Goal: Information Seeking & Learning: Learn about a topic

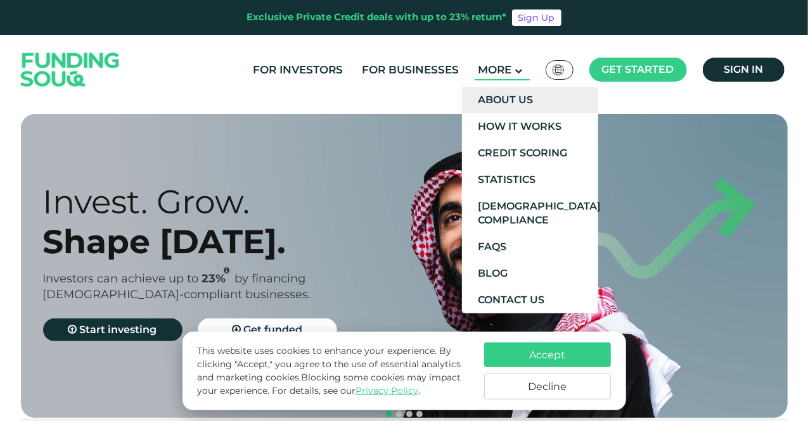
click at [522, 107] on link "About Us" at bounding box center [530, 100] width 136 height 27
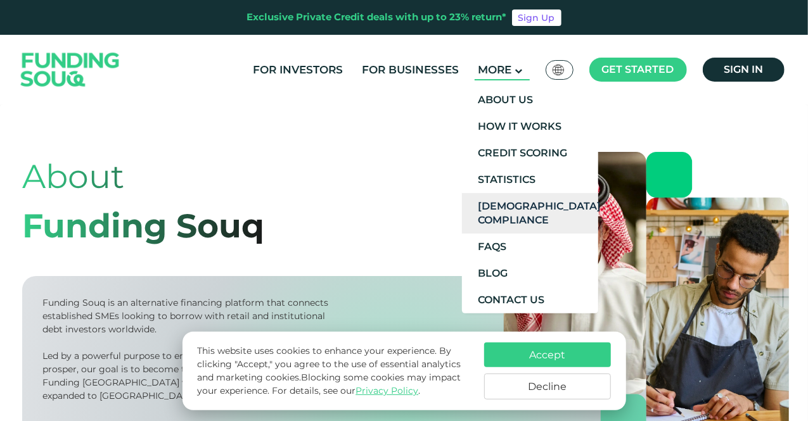
click at [498, 212] on link "[DEMOGRAPHIC_DATA] Compliance" at bounding box center [530, 213] width 136 height 41
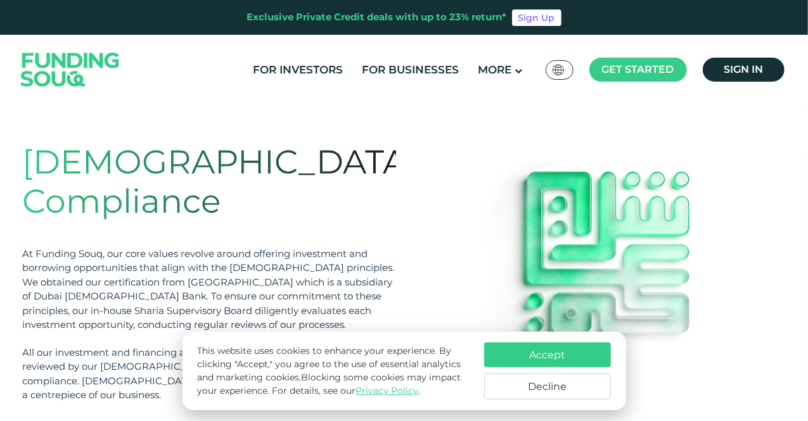
click at [543, 354] on button "Accept" at bounding box center [547, 355] width 127 height 25
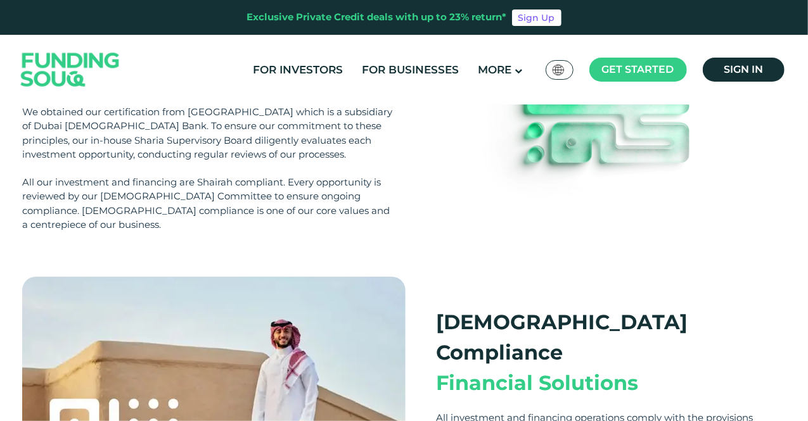
scroll to position [253, 0]
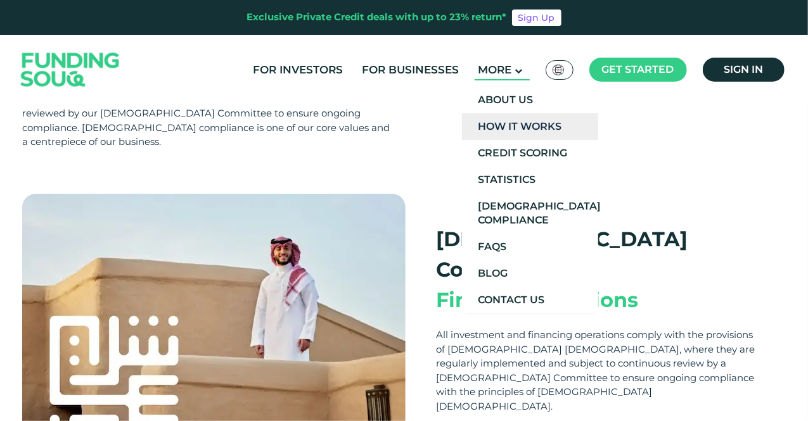
click at [524, 122] on link "How It Works" at bounding box center [530, 126] width 136 height 27
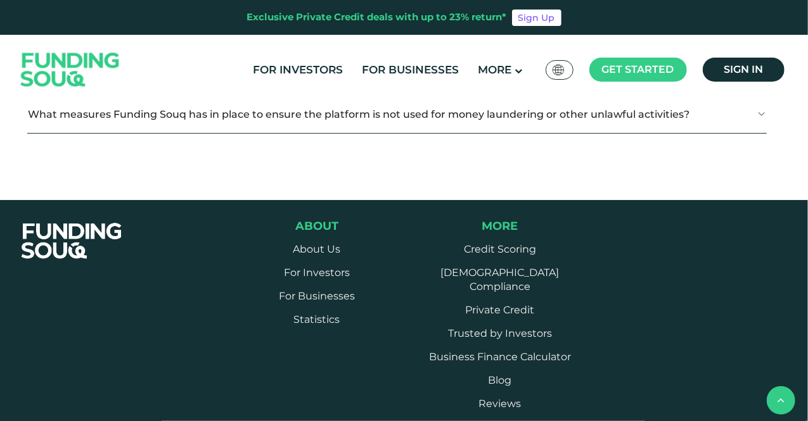
scroll to position [1837, 0]
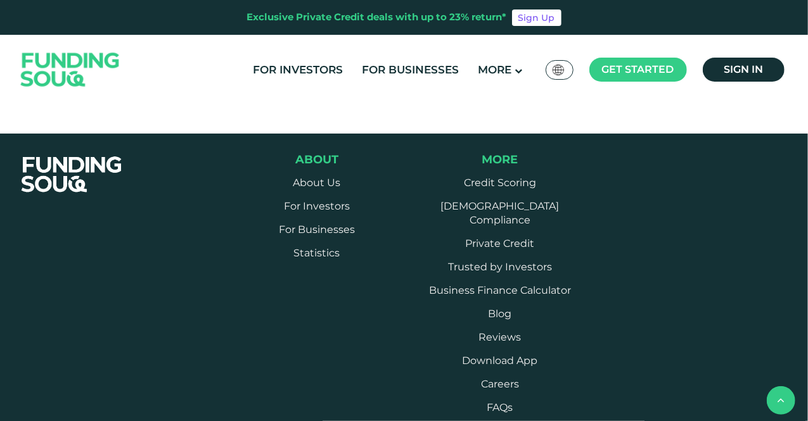
click at [203, 22] on button "What fees does Funding Souq charge its users?" at bounding box center [396, 3] width 739 height 37
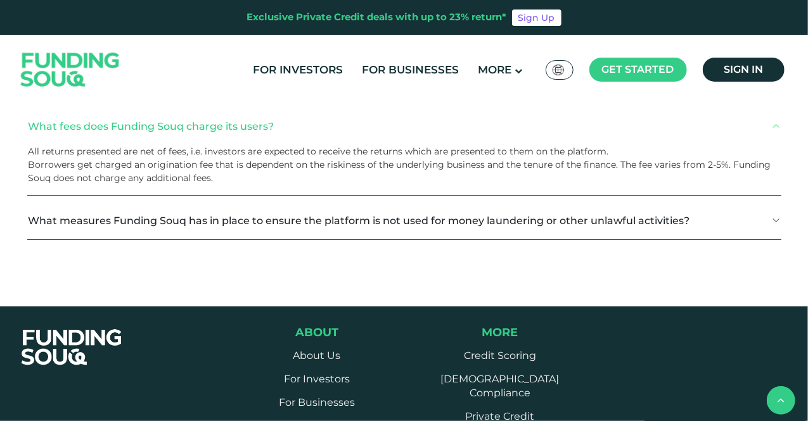
scroll to position [1583, 0]
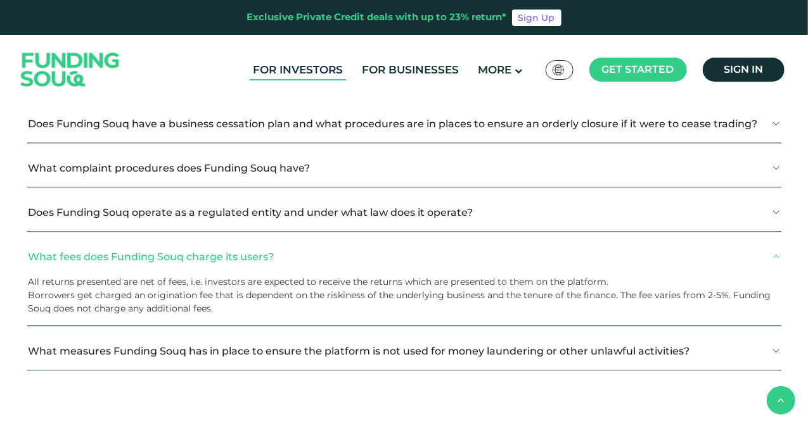
click at [272, 71] on link "For Investors" at bounding box center [298, 70] width 96 height 21
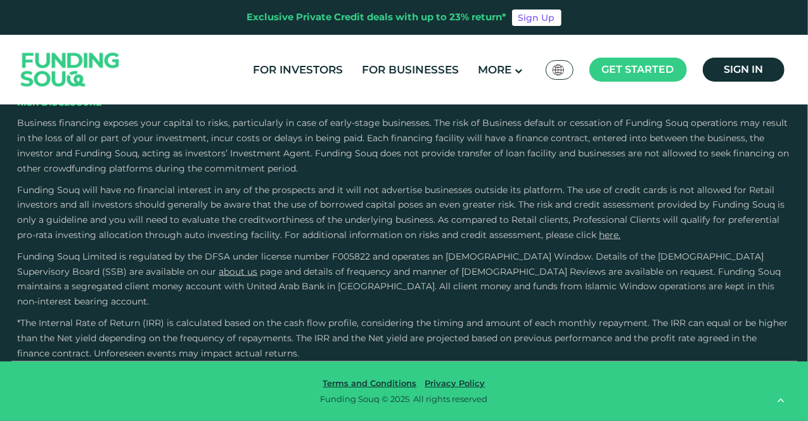
scroll to position [1647, 0]
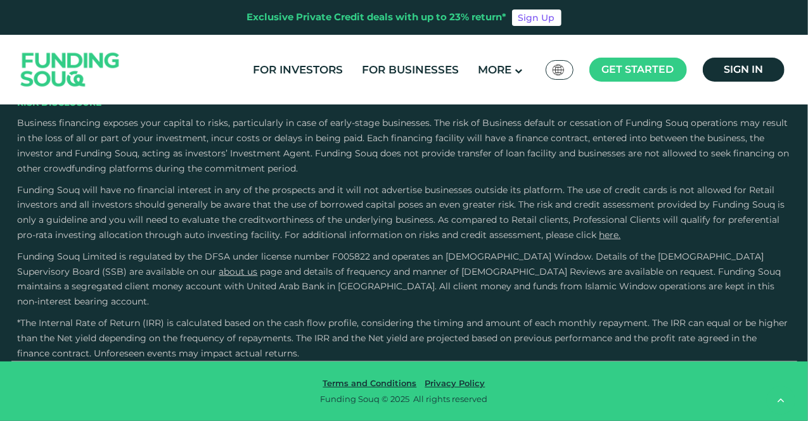
scroll to position [2533, 0]
type tc-range-slider "10000"
drag, startPoint x: 72, startPoint y: 169, endPoint x: 51, endPoint y: 167, distance: 21.6
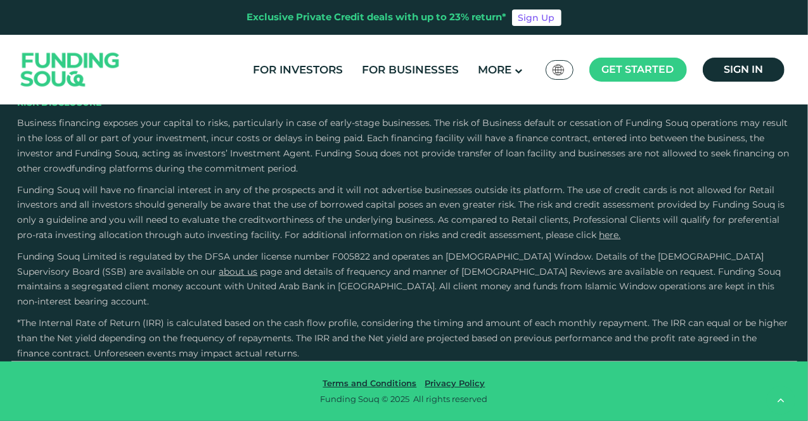
type tc-range-slider "10000"
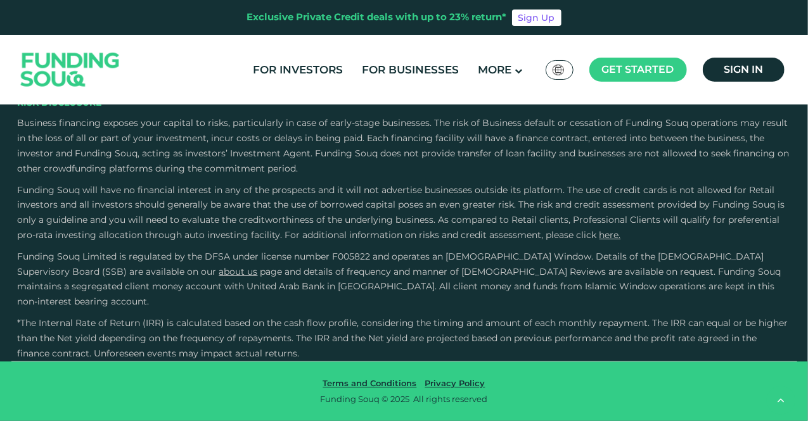
drag, startPoint x: 429, startPoint y: 170, endPoint x: 407, endPoint y: 169, distance: 22.2
drag, startPoint x: 376, startPoint y: 165, endPoint x: 415, endPoint y: 164, distance: 39.3
drag, startPoint x: 415, startPoint y: 164, endPoint x: 461, endPoint y: 166, distance: 45.6
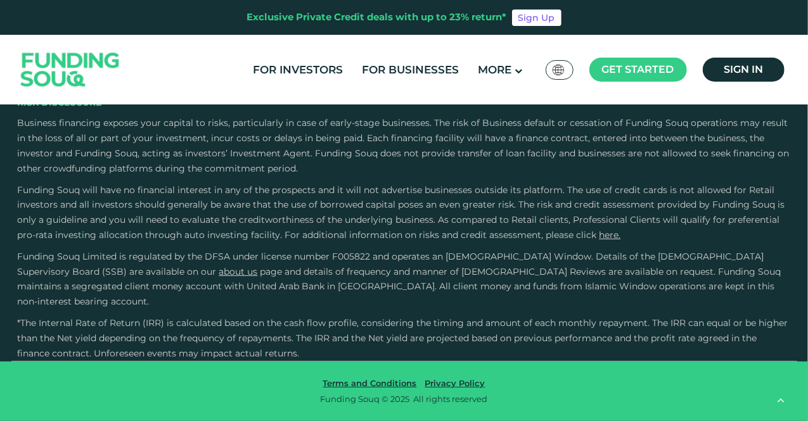
drag, startPoint x: 433, startPoint y: 167, endPoint x: 490, endPoint y: 169, distance: 57.1
drag, startPoint x: 489, startPoint y: 169, endPoint x: 387, endPoint y: 166, distance: 102.0
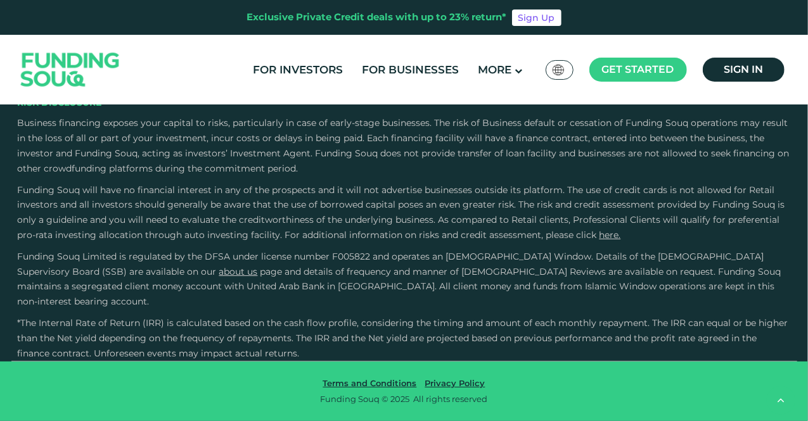
type tc-range-slider "2"
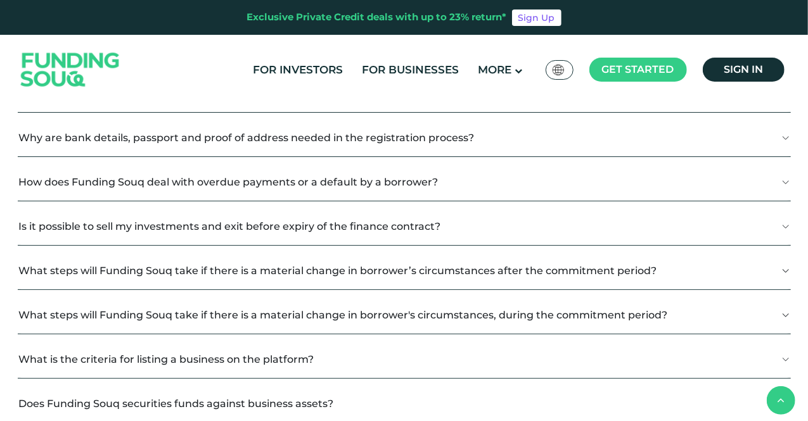
scroll to position [633, 0]
